Goal: Information Seeking & Learning: Find specific page/section

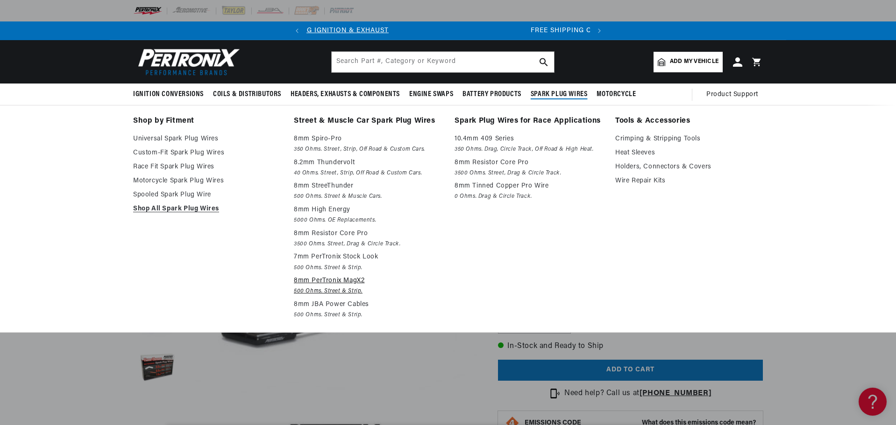
click at [323, 278] on p "8mm PerTronix MagX2" at bounding box center [368, 281] width 148 height 11
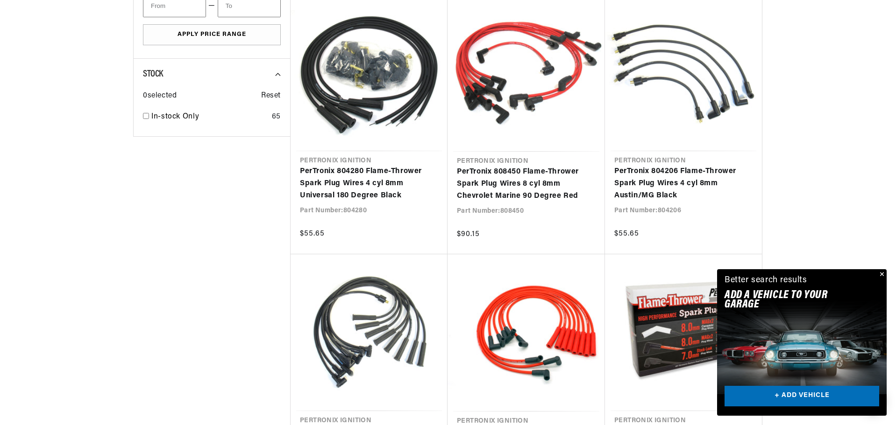
scroll to position [560, 0]
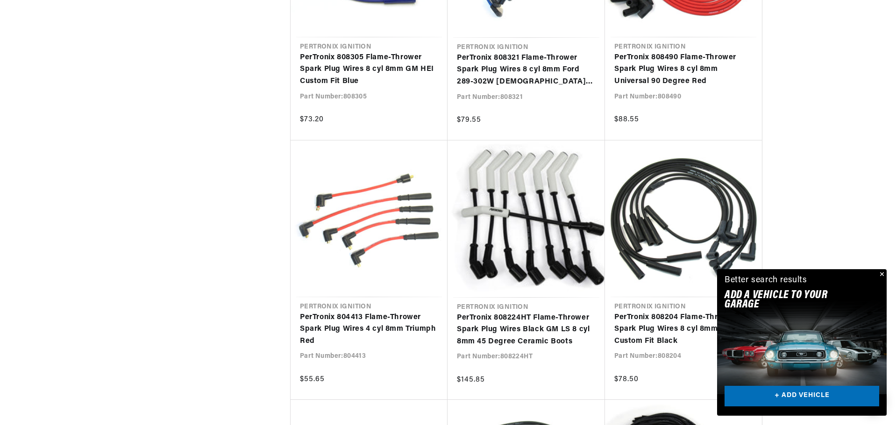
scroll to position [1448, 0]
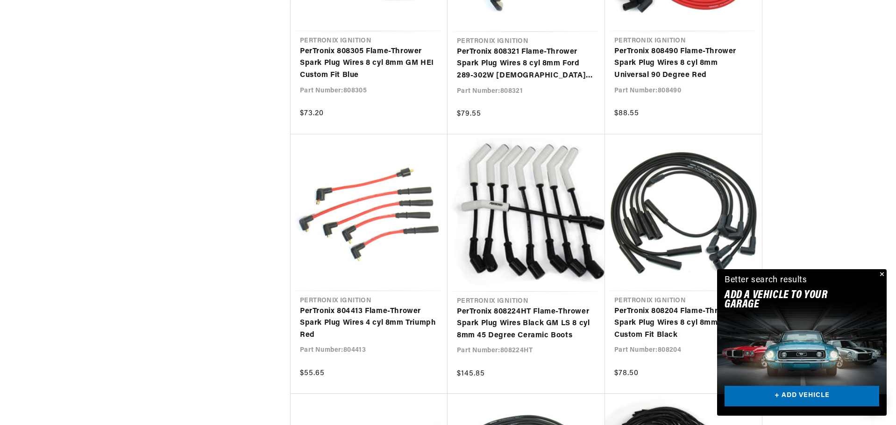
click at [881, 274] on button "Close" at bounding box center [880, 274] width 11 height 11
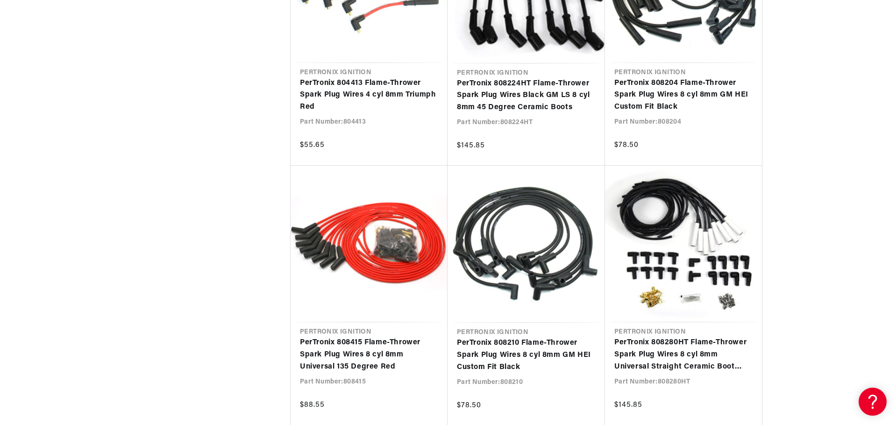
scroll to position [1728, 0]
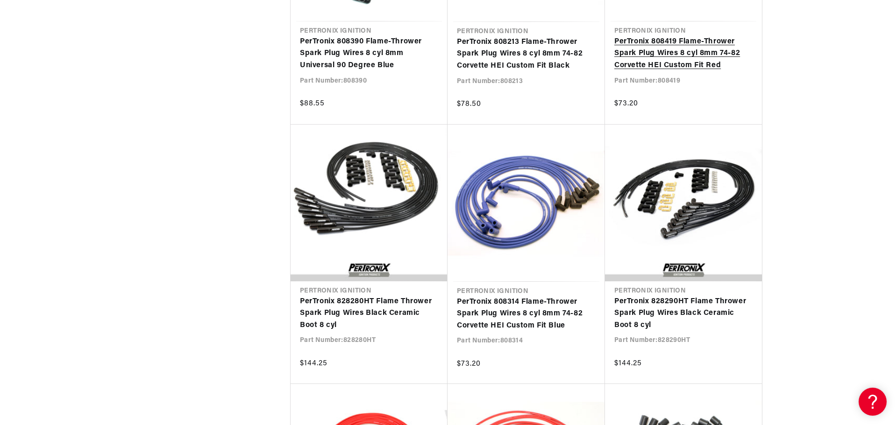
scroll to position [2522, 0]
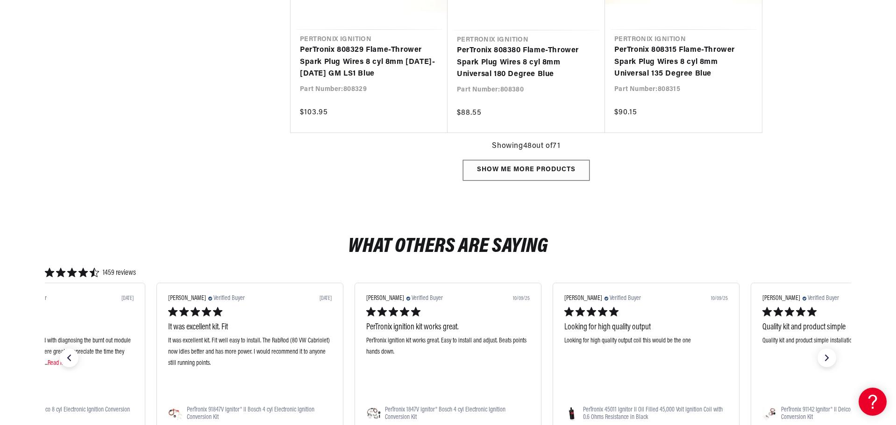
click at [513, 167] on div "Show me more products" at bounding box center [526, 170] width 127 height 21
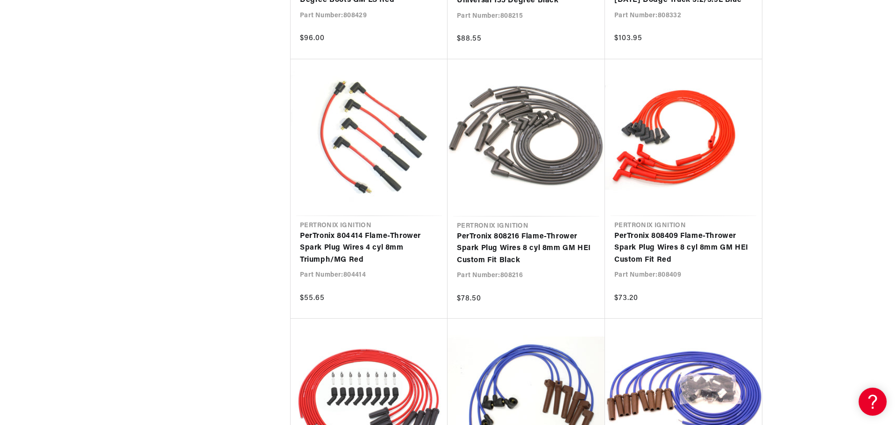
scroll to position [0, 243]
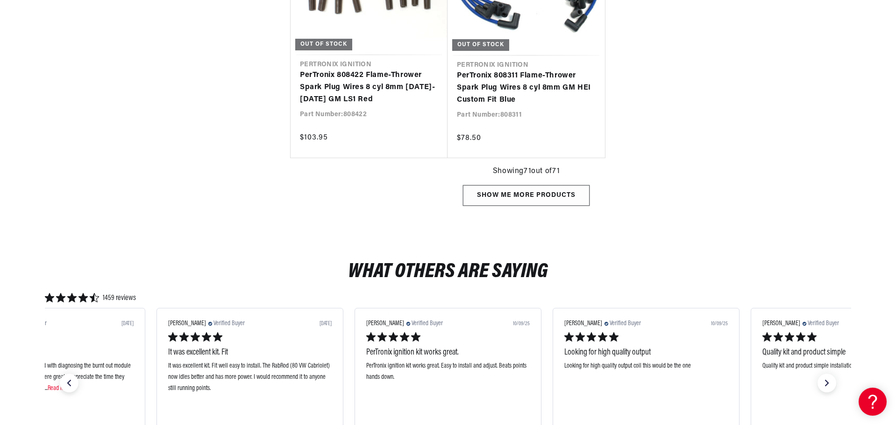
click at [533, 195] on div "Show me more products" at bounding box center [526, 195] width 127 height 21
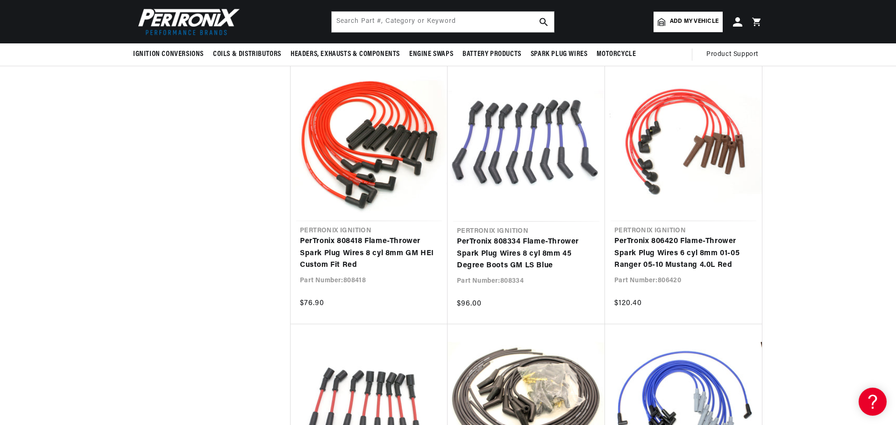
drag, startPoint x: 835, startPoint y: 265, endPoint x: 828, endPoint y: 258, distance: 10.6
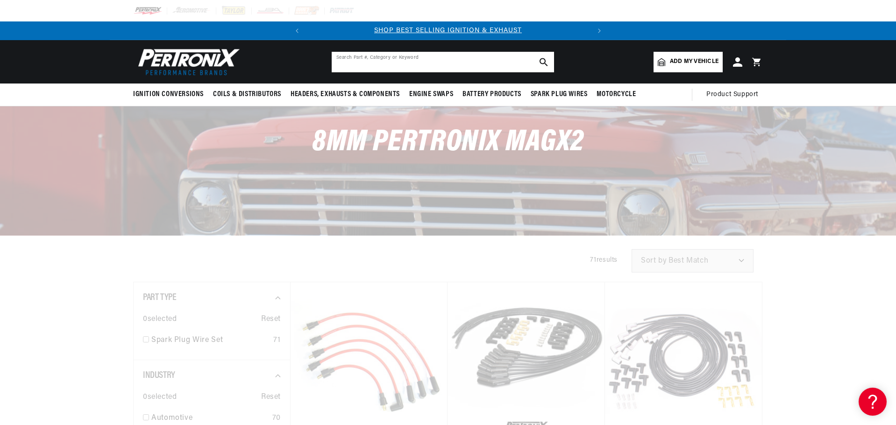
click at [340, 62] on input "text" at bounding box center [443, 62] width 222 height 21
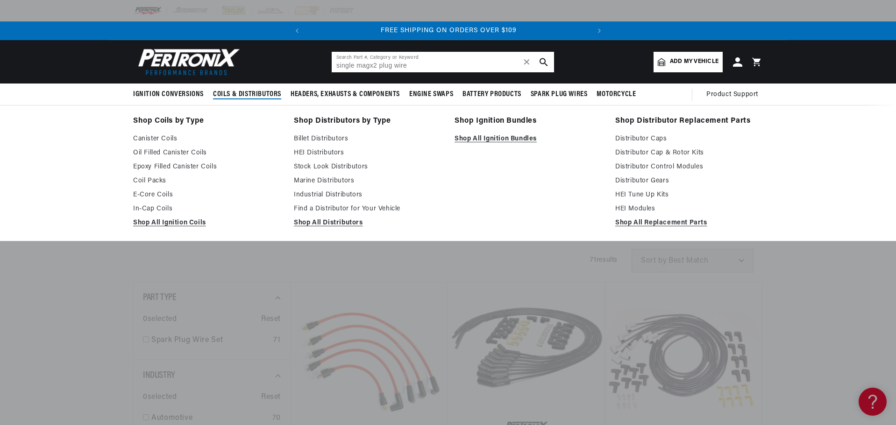
type input "single magx2 plug wire"
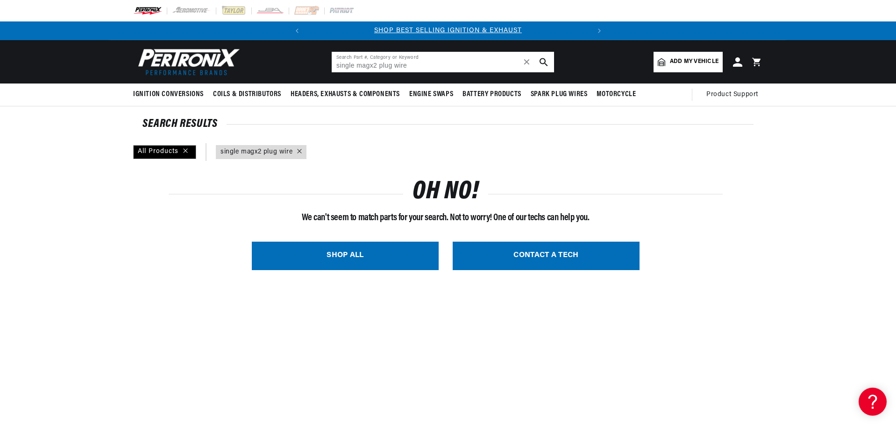
click at [376, 65] on input "single magx2 plug wire" at bounding box center [443, 62] width 222 height 21
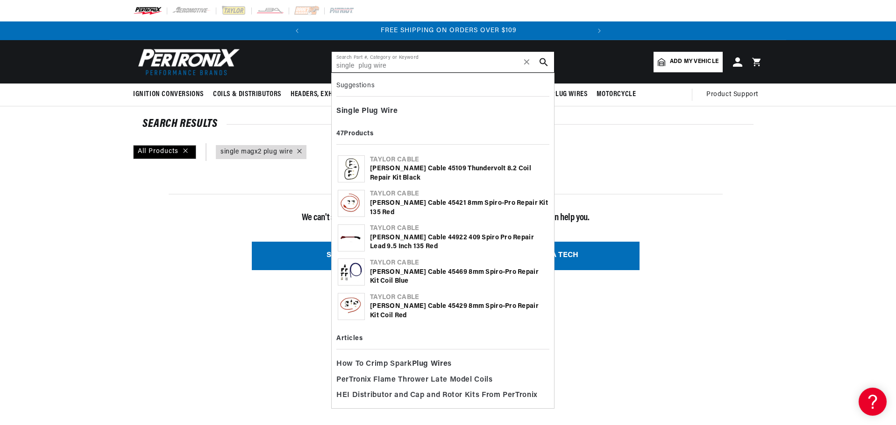
type input "single plug wire"
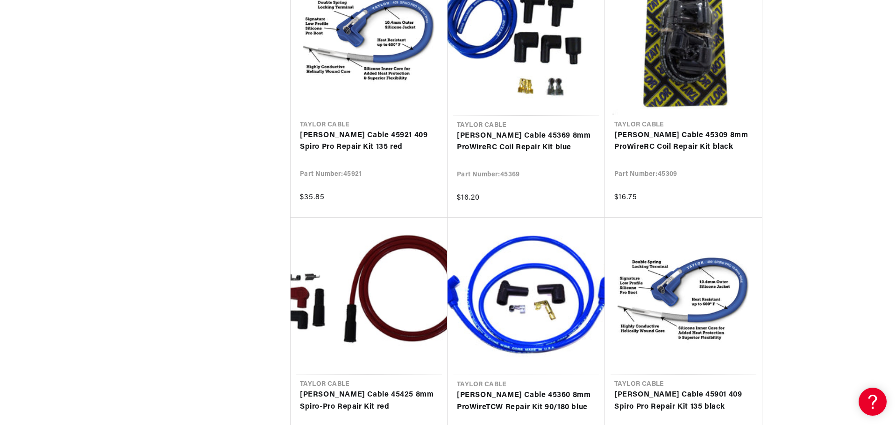
scroll to position [1588, 0]
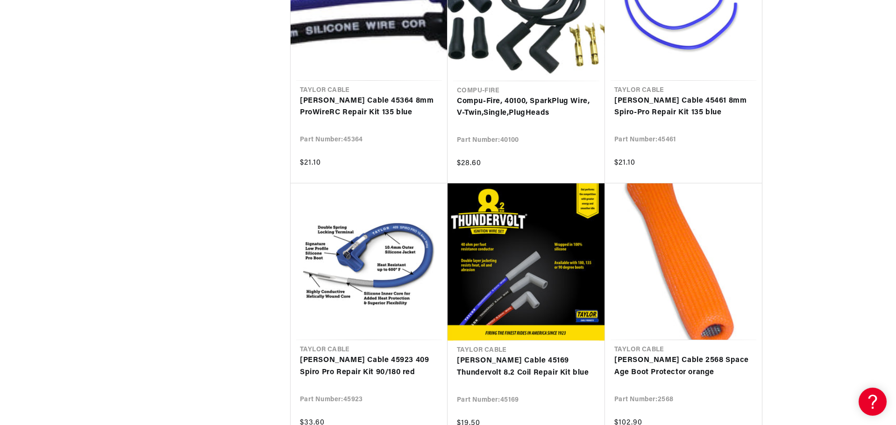
scroll to position [2895, 0]
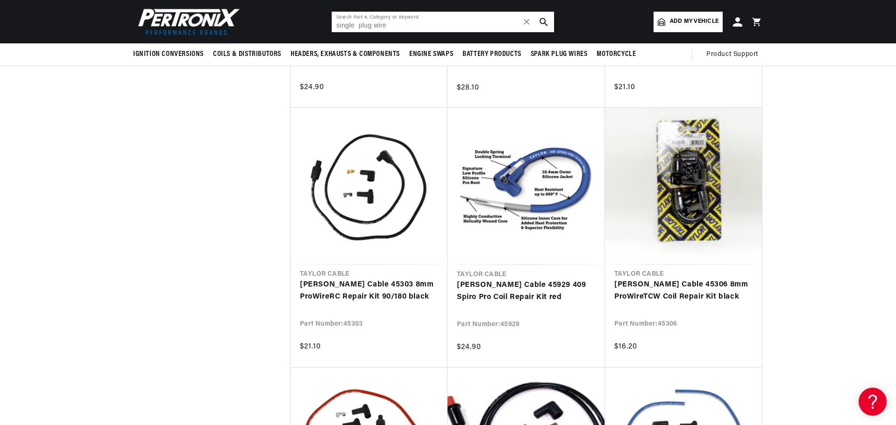
scroll to position [0, 283]
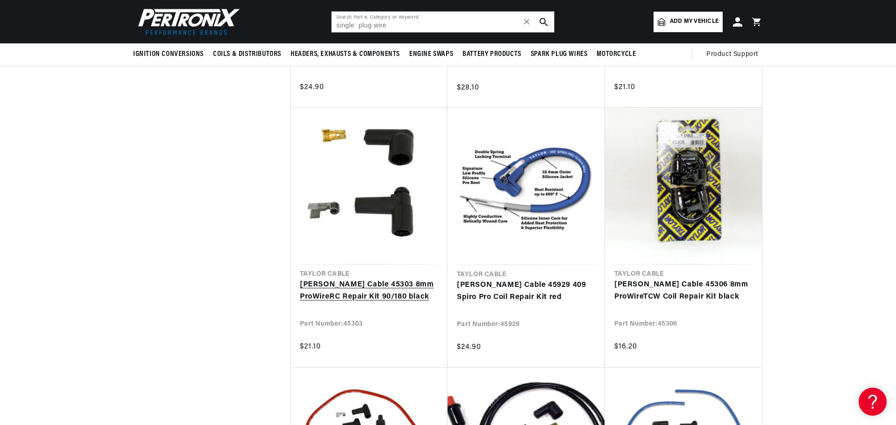
click at [359, 284] on link "[PERSON_NAME] Cable 45303 8mm Pro Wire RC Repair Kit 90/180 black" at bounding box center [369, 291] width 138 height 24
